Goal: Information Seeking & Learning: Learn about a topic

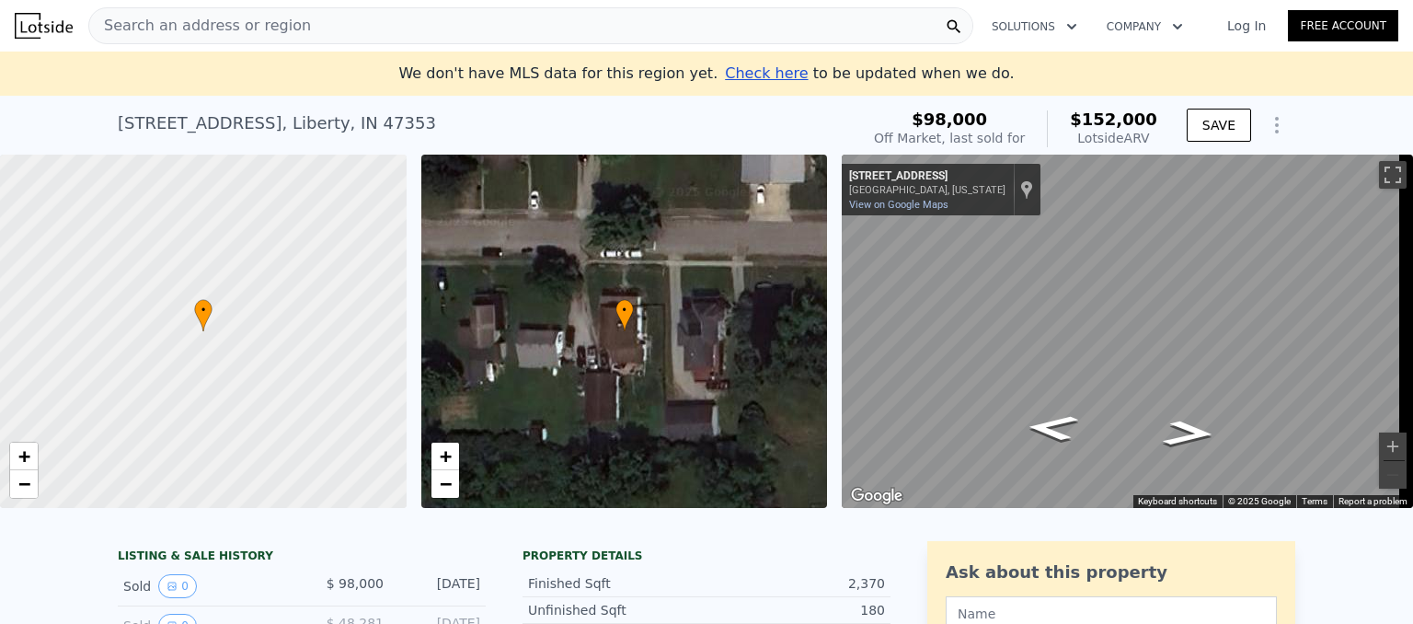
click at [158, 30] on span "Search an address or region" at bounding box center [200, 26] width 222 height 22
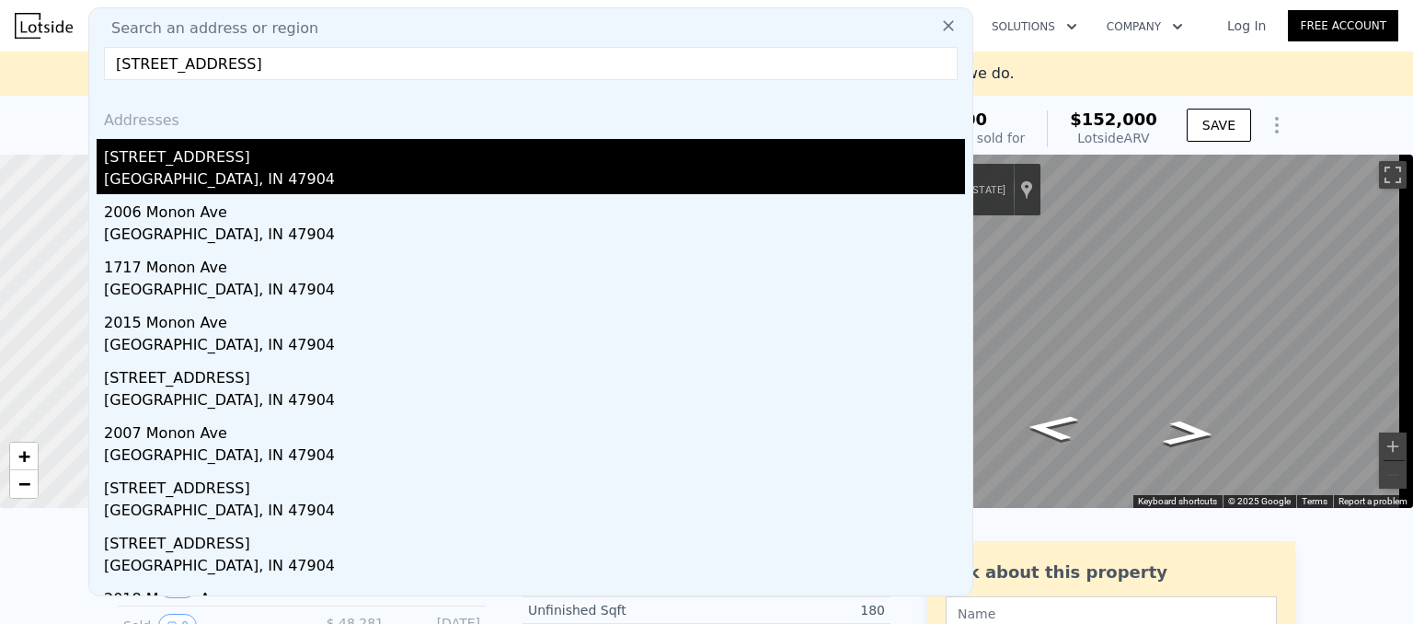
type input "[STREET_ADDRESS]"
click at [197, 162] on div "[STREET_ADDRESS]" at bounding box center [534, 153] width 861 height 29
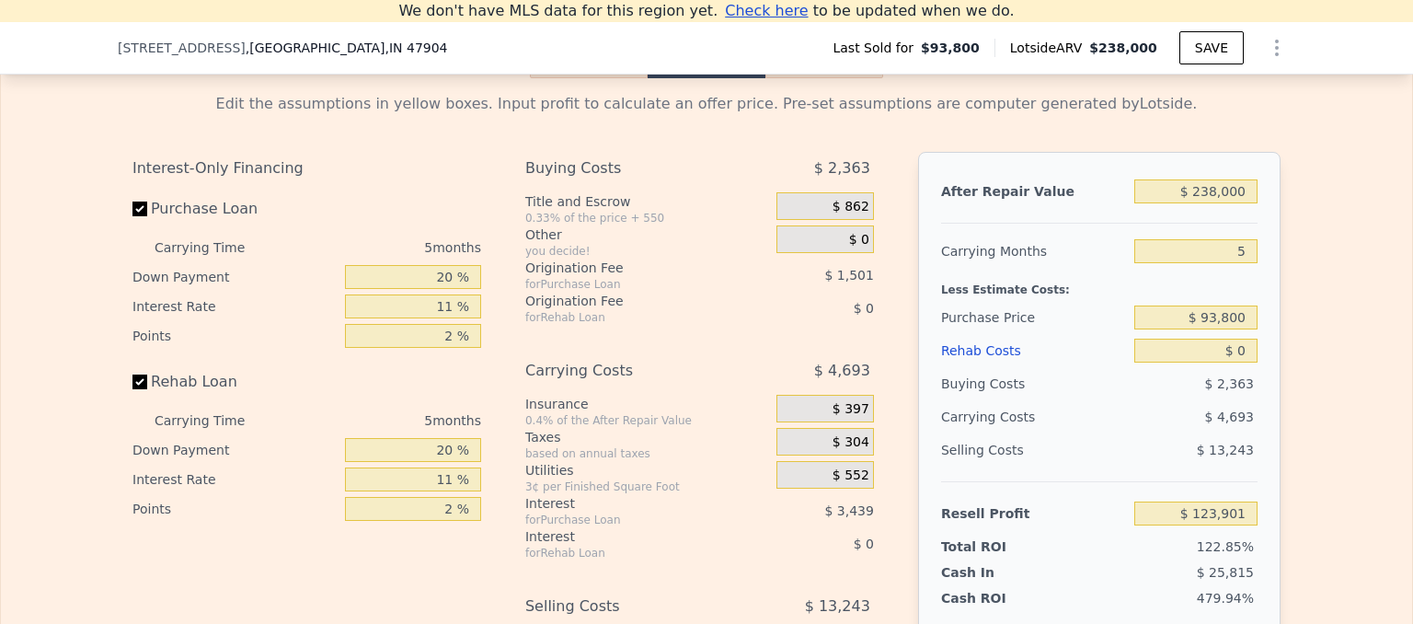
scroll to position [2655, 0]
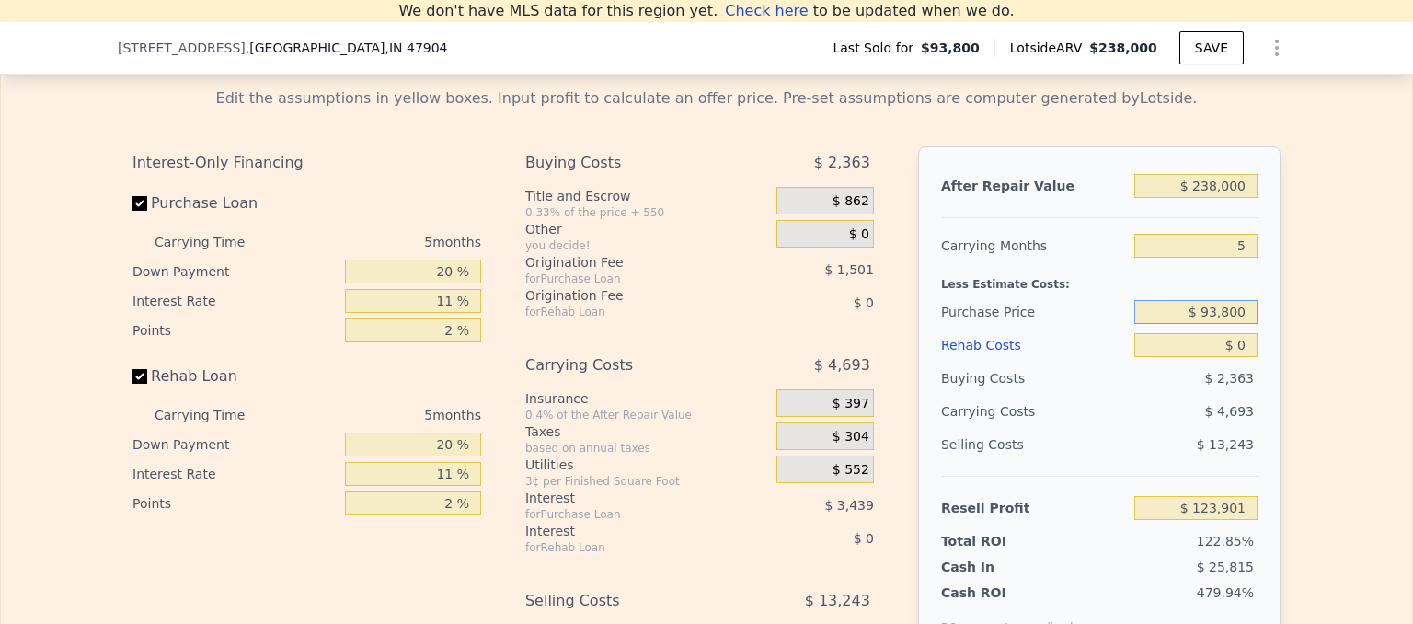
click at [1241, 324] on input "$ 93,800" at bounding box center [1195, 312] width 123 height 24
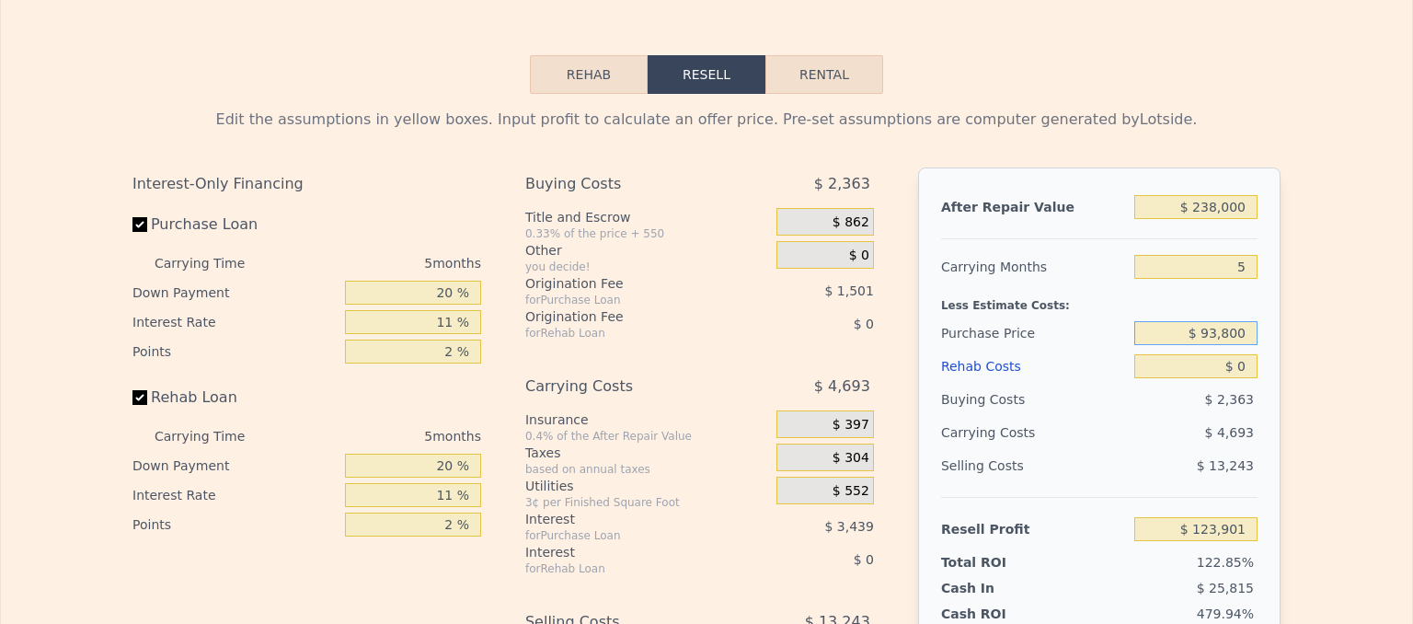
scroll to position [0, 0]
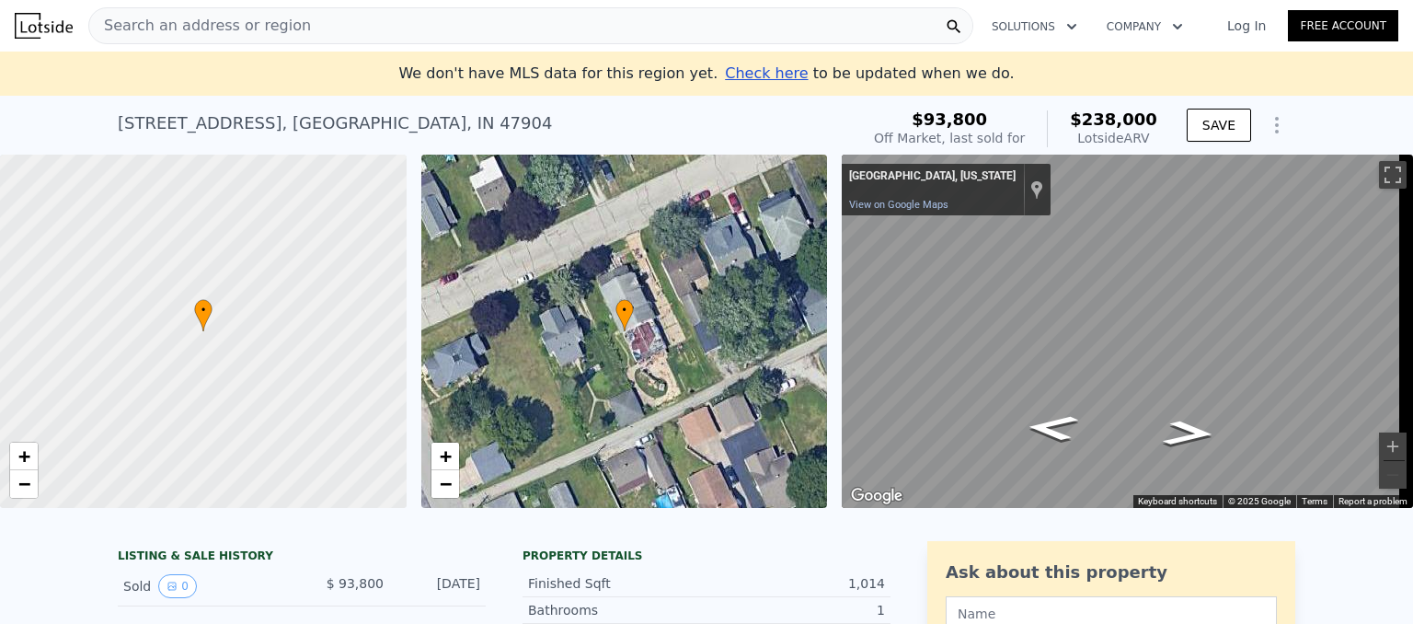
click at [270, 25] on span "Search an address or region" at bounding box center [200, 26] width 222 height 22
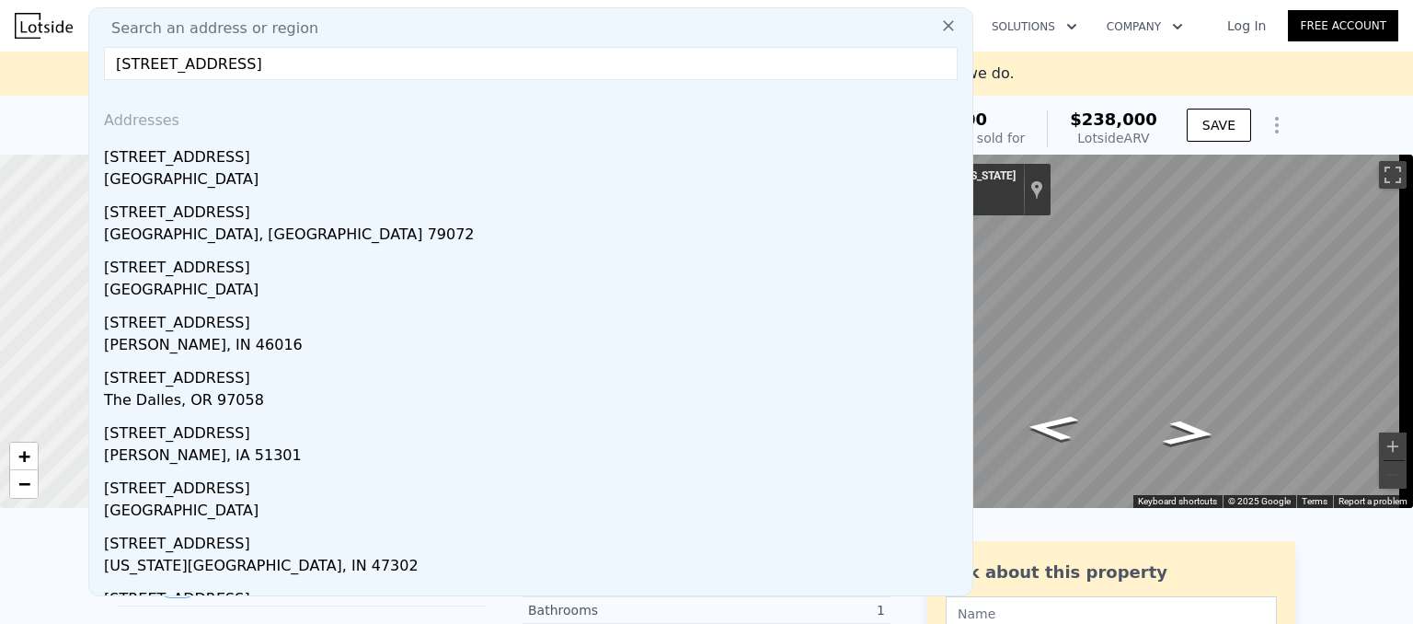
type input "[STREET_ADDRESS]"
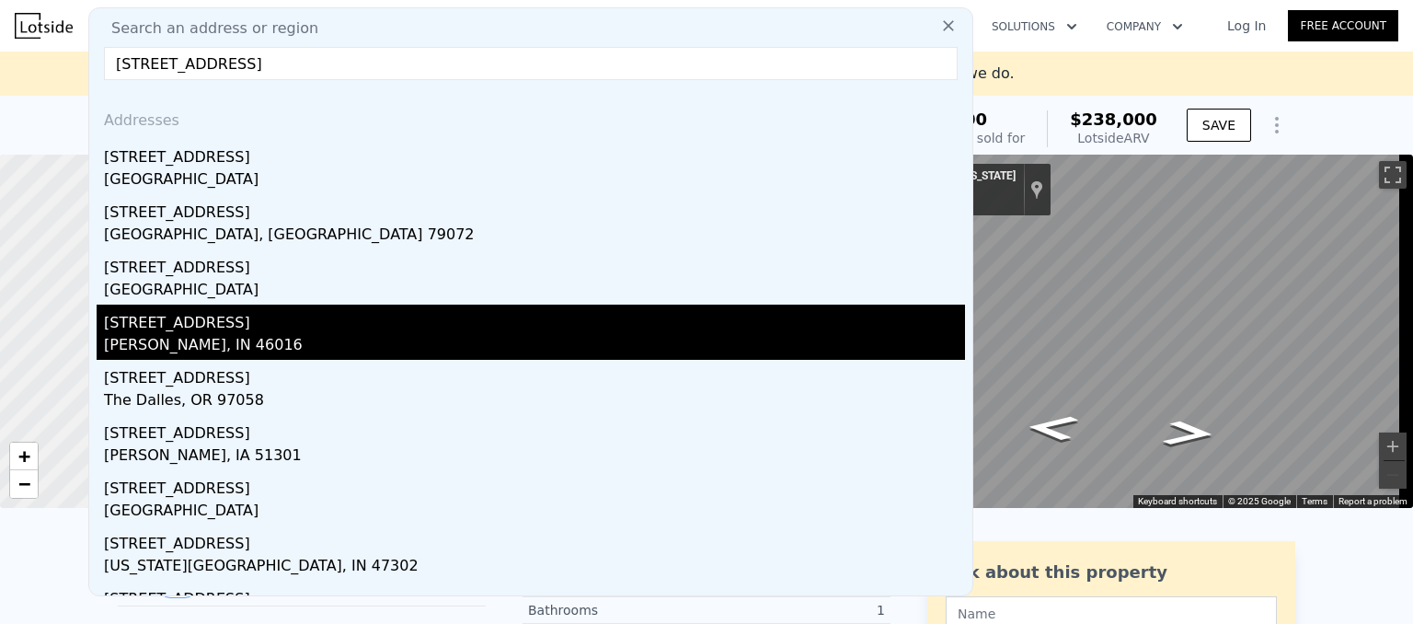
click at [183, 339] on div "[PERSON_NAME], IN 46016" at bounding box center [534, 347] width 861 height 26
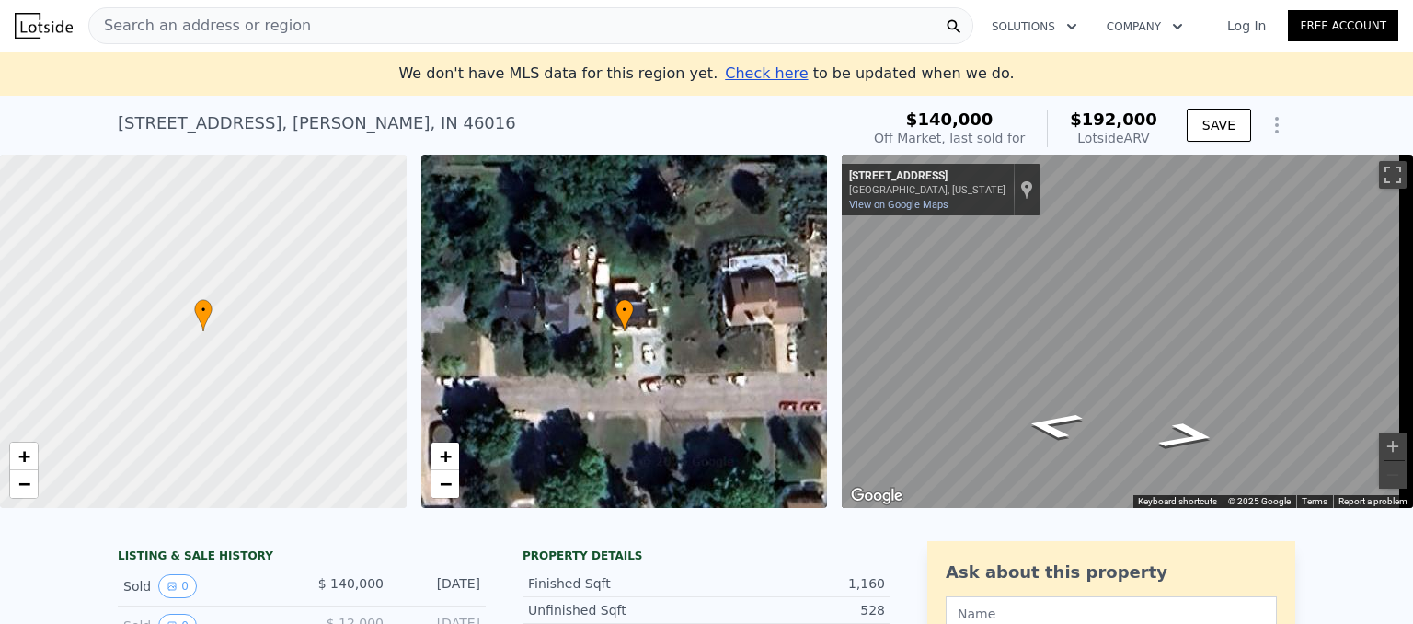
click at [162, 33] on span "Search an address or region" at bounding box center [200, 26] width 222 height 22
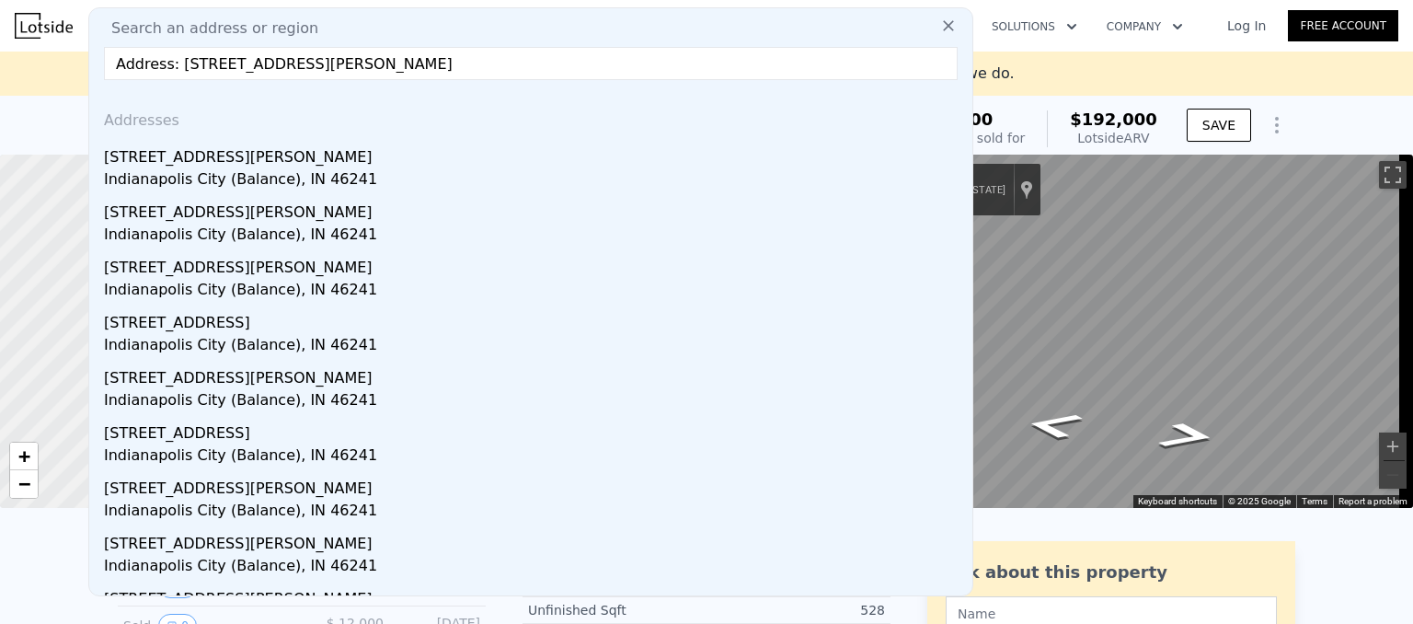
click at [175, 67] on input "Address: [STREET_ADDRESS][PERSON_NAME]" at bounding box center [531, 63] width 854 height 33
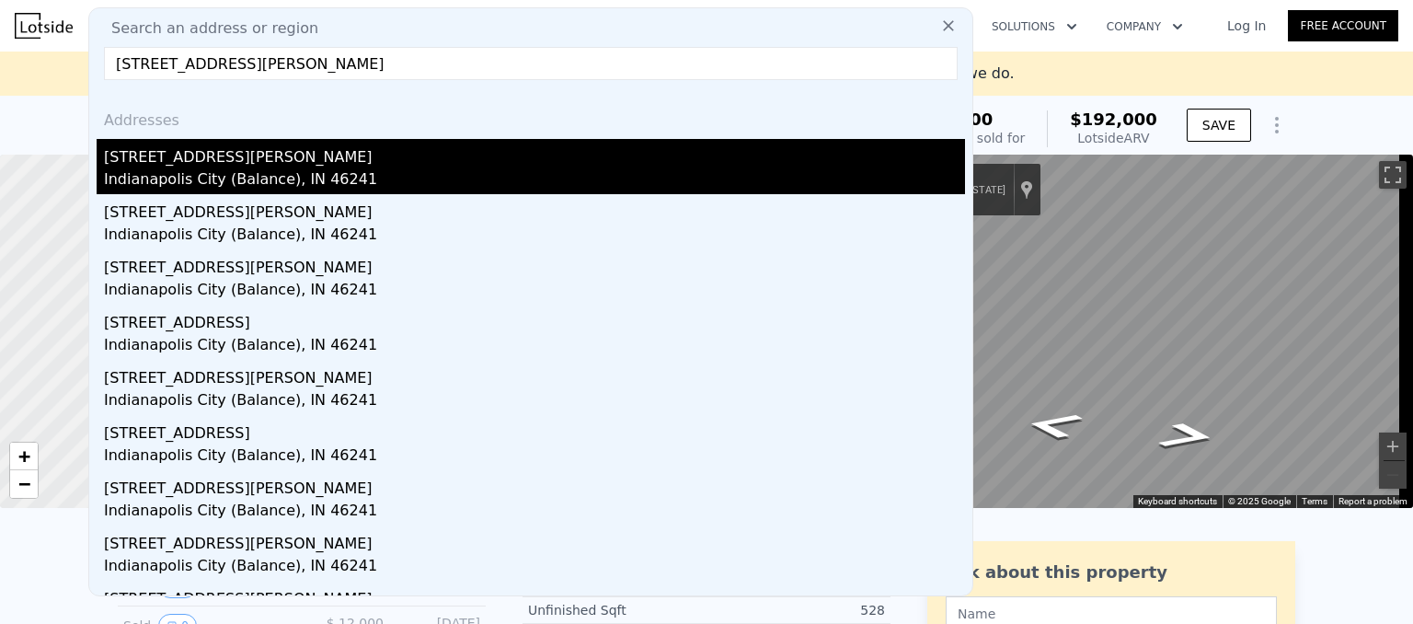
type input "[STREET_ADDRESS][PERSON_NAME]"
click at [169, 179] on div "Indianapolis City (Balance), IN 46241" at bounding box center [534, 181] width 861 height 26
